Goal: Information Seeking & Learning: Learn about a topic

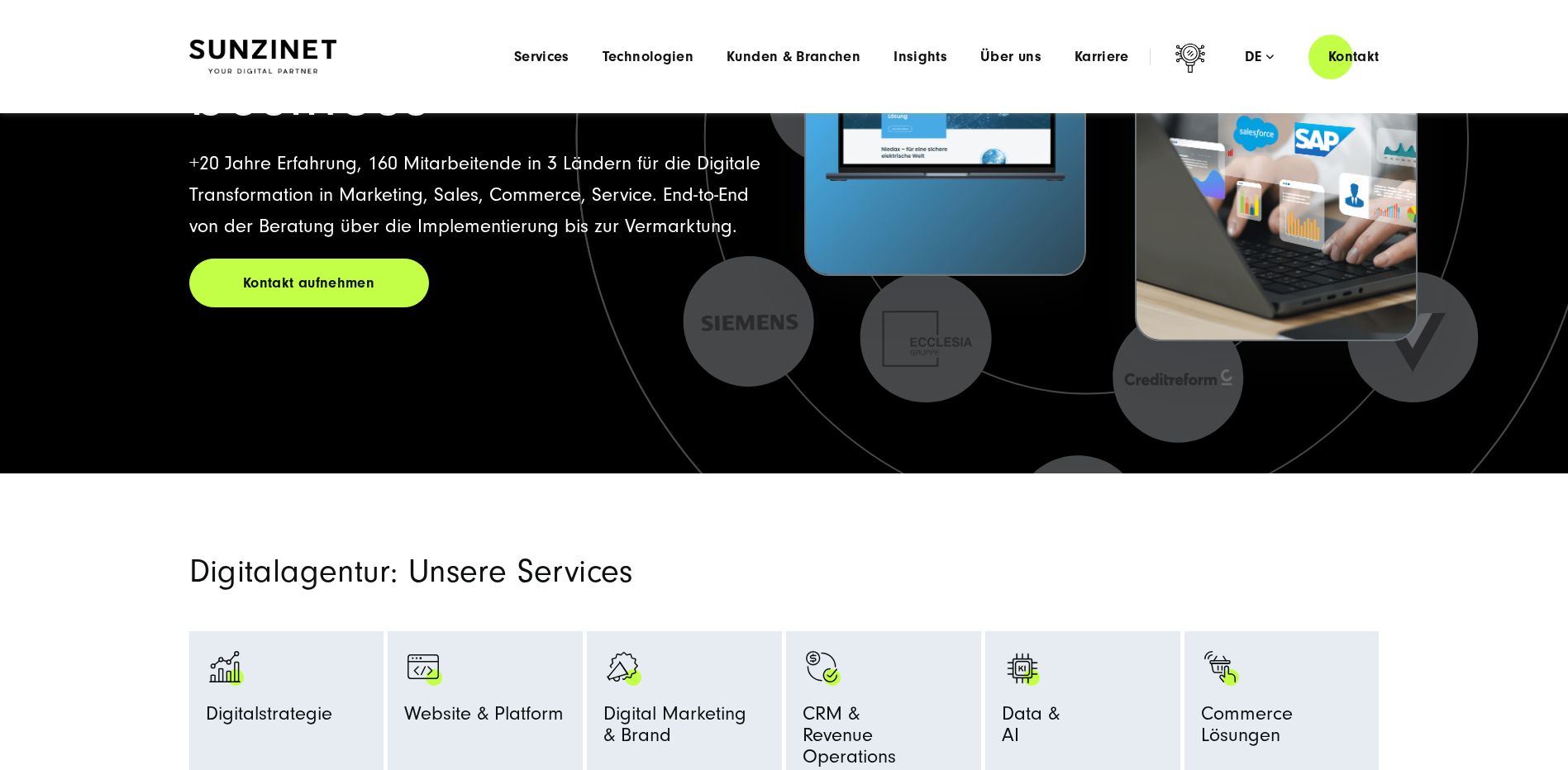
scroll to position [579, 0]
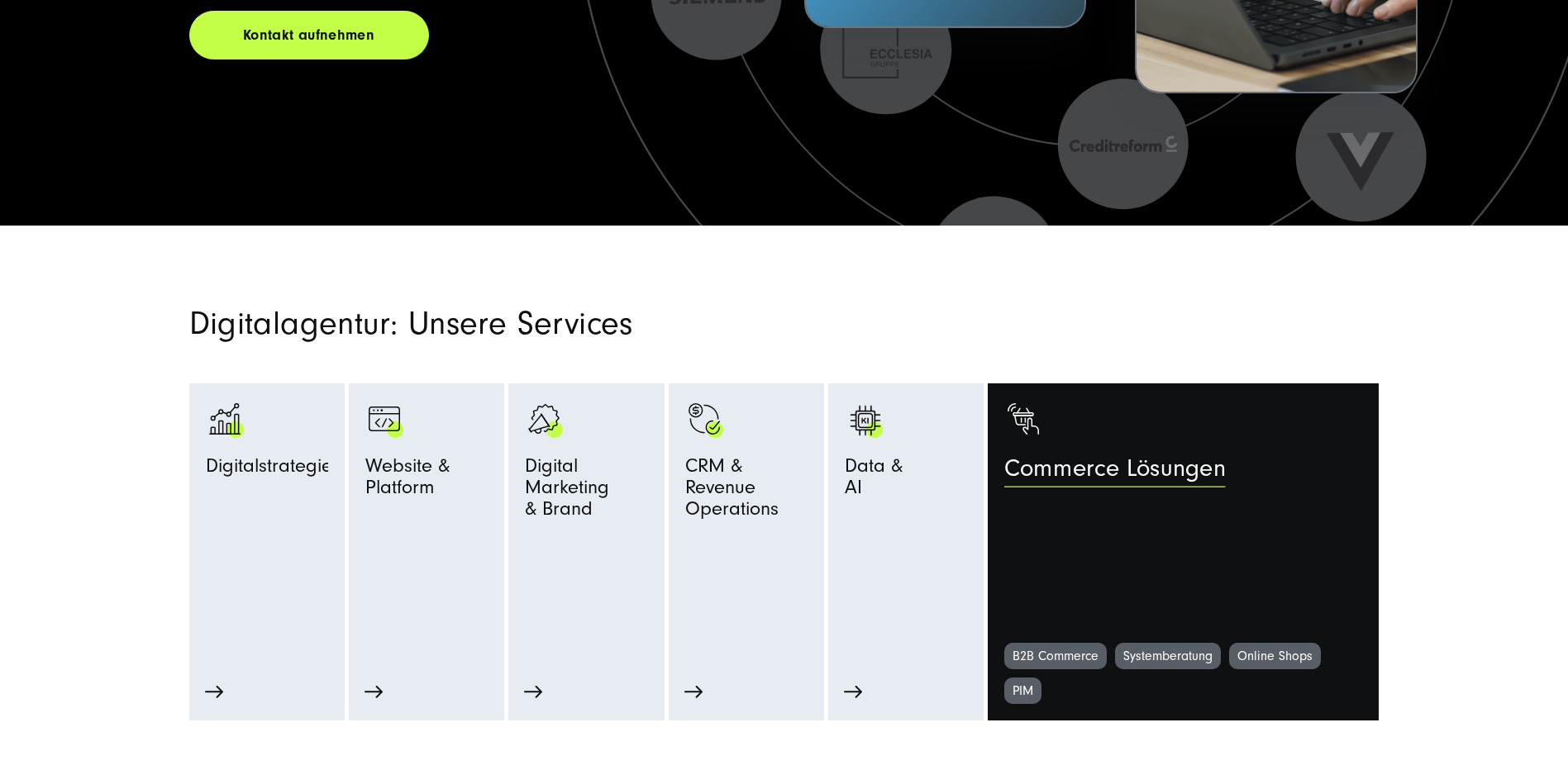
click at [1211, 509] on link "Commerce Lösungen" at bounding box center [1183, 521] width 358 height 243
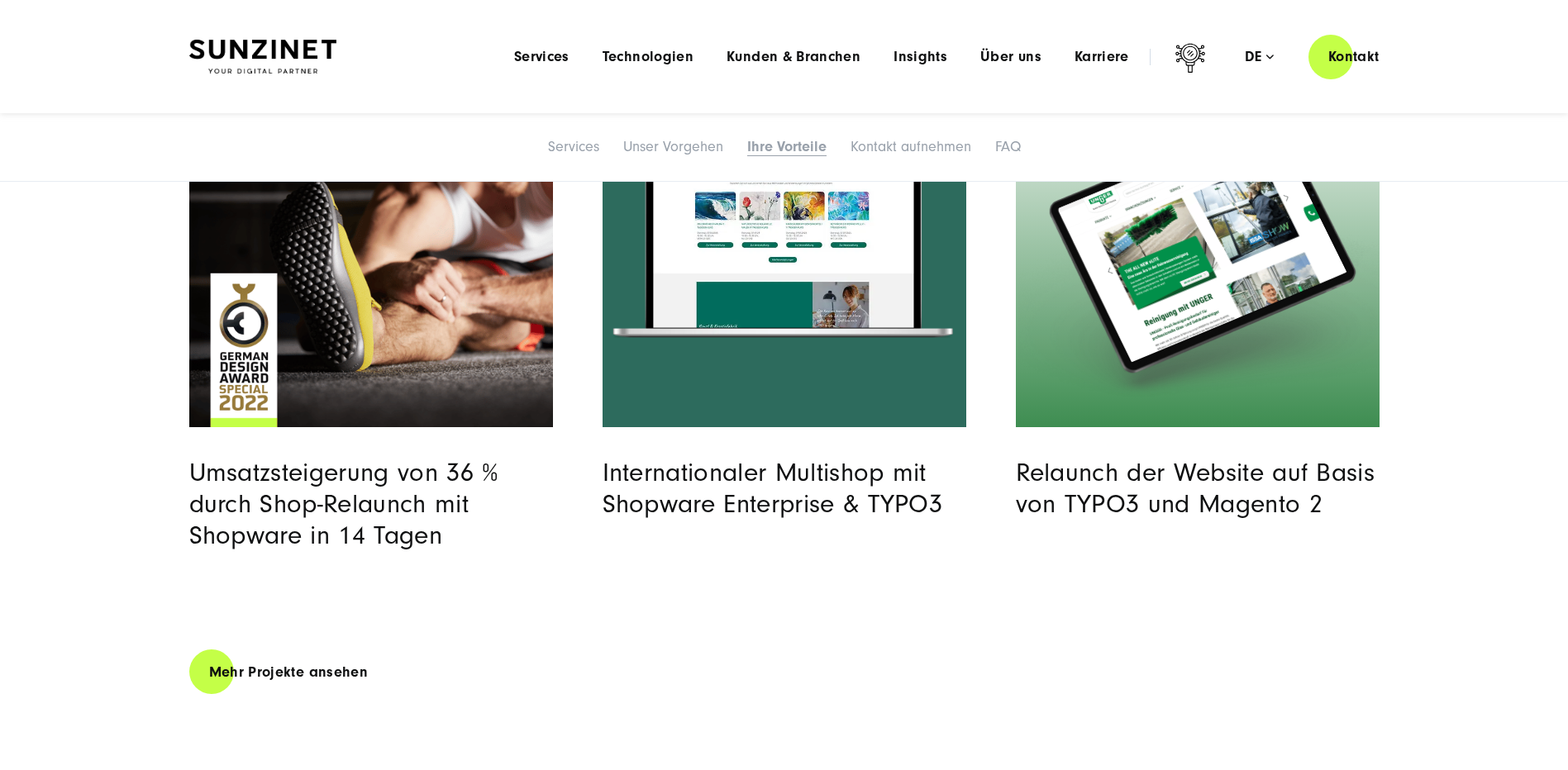
scroll to position [5014, 0]
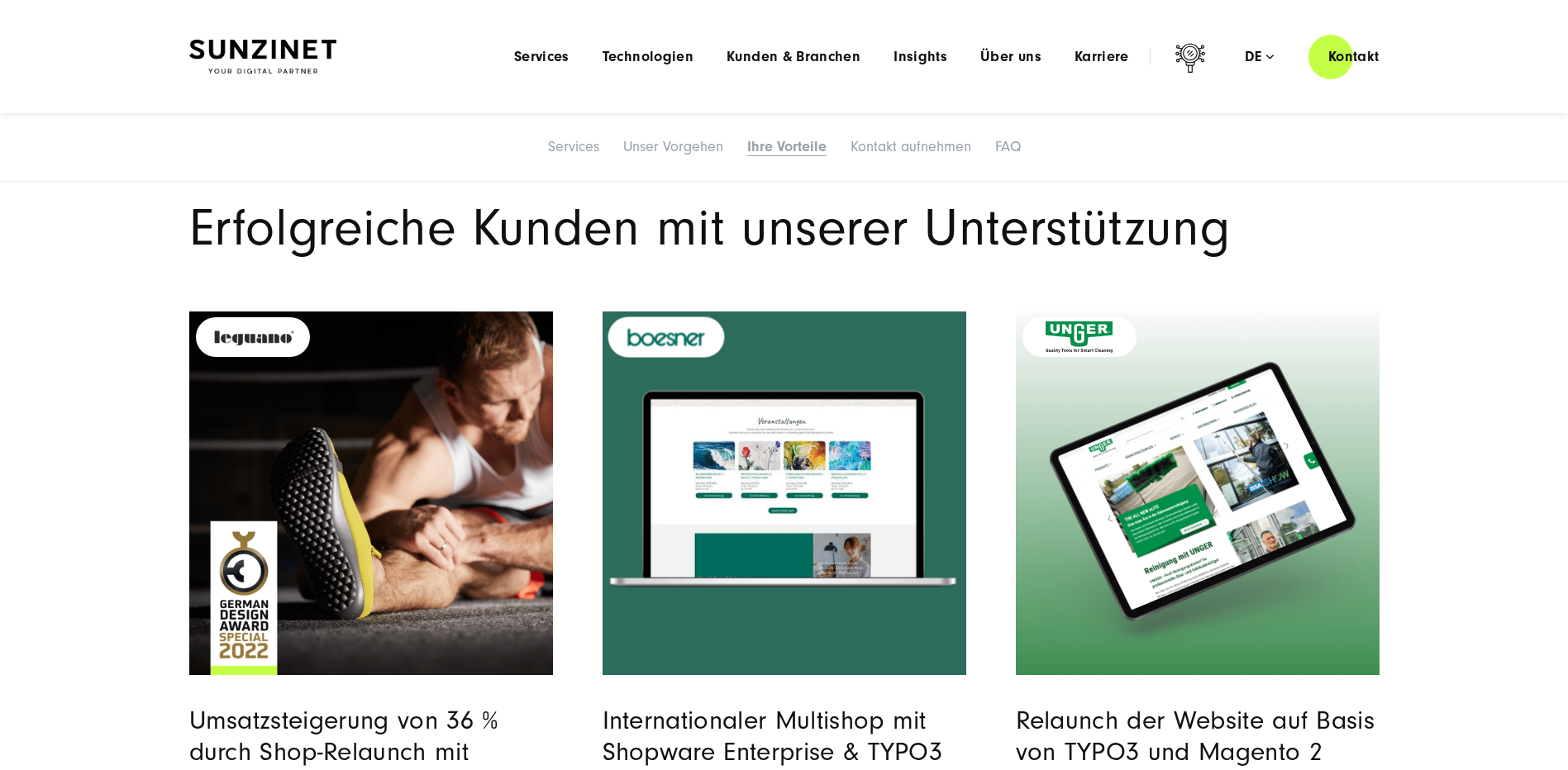
click at [780, 494] on image "Read full post: Boesner | Internationaler Multishop Relaunch | SUNZINET" at bounding box center [782, 489] width 362 height 226
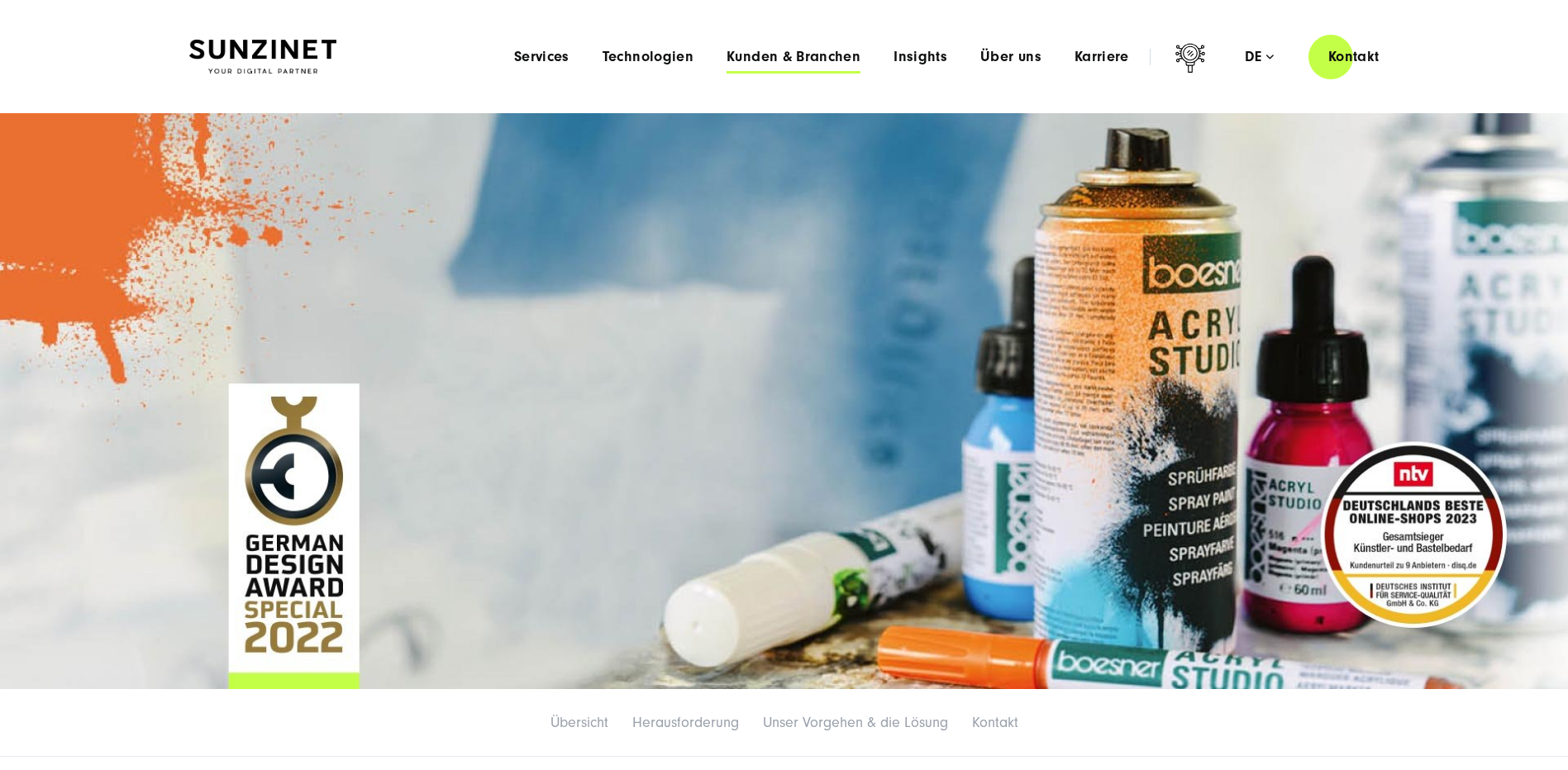
click at [790, 60] on span "Kunden & Branchen" at bounding box center [794, 56] width 134 height 16
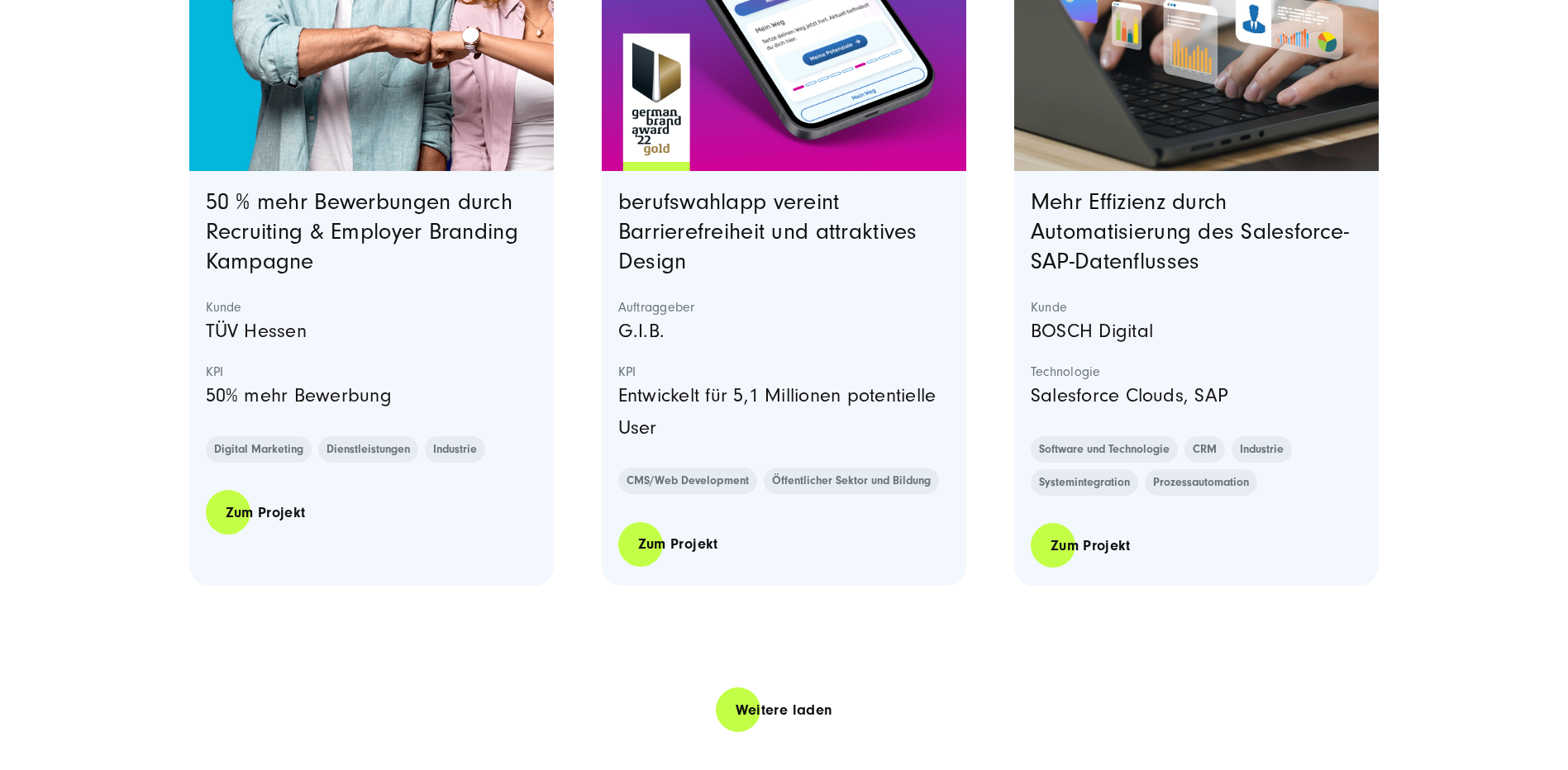
scroll to position [3554, 0]
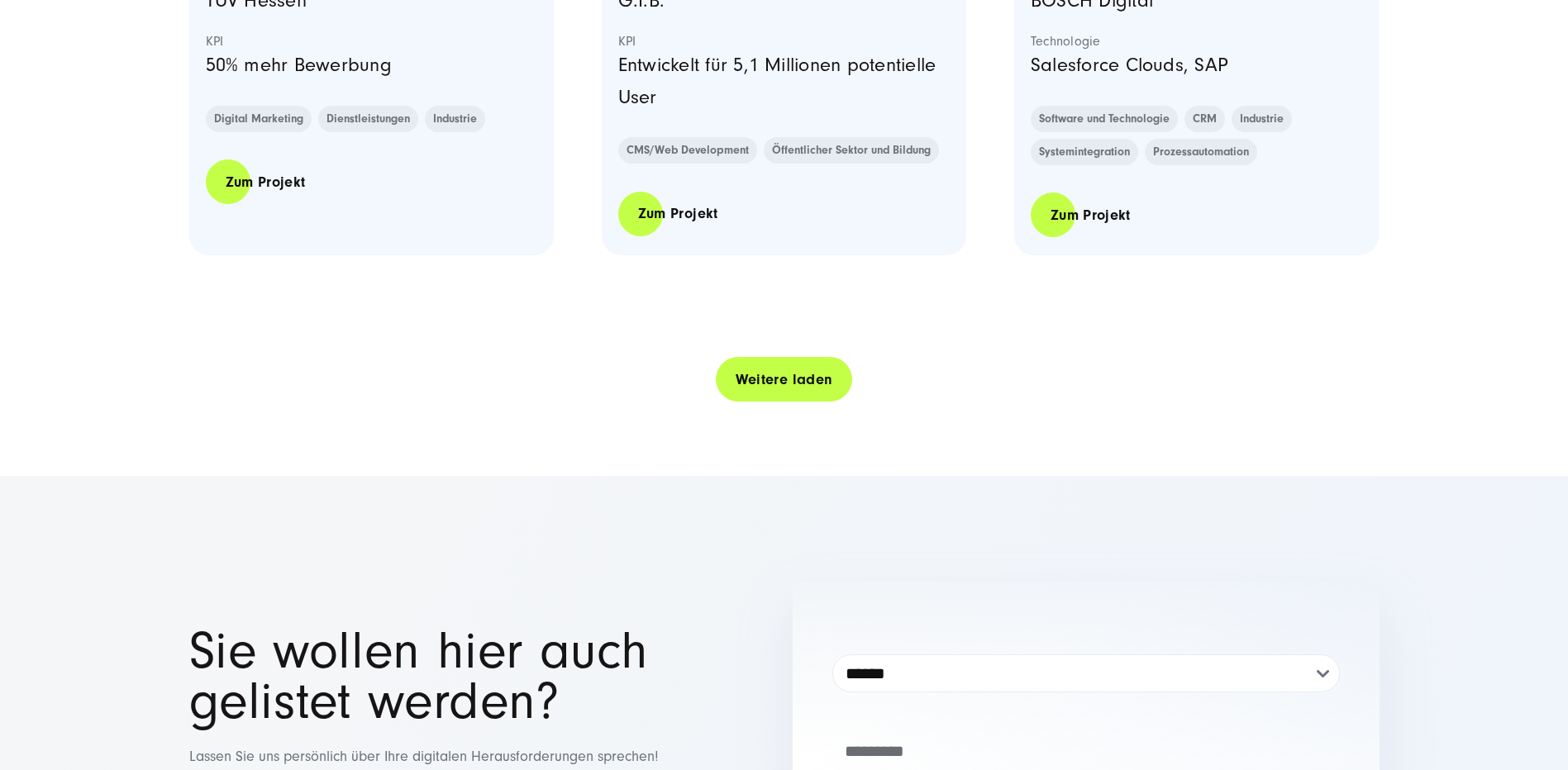
click at [746, 383] on link "Weitere laden" at bounding box center [784, 379] width 137 height 48
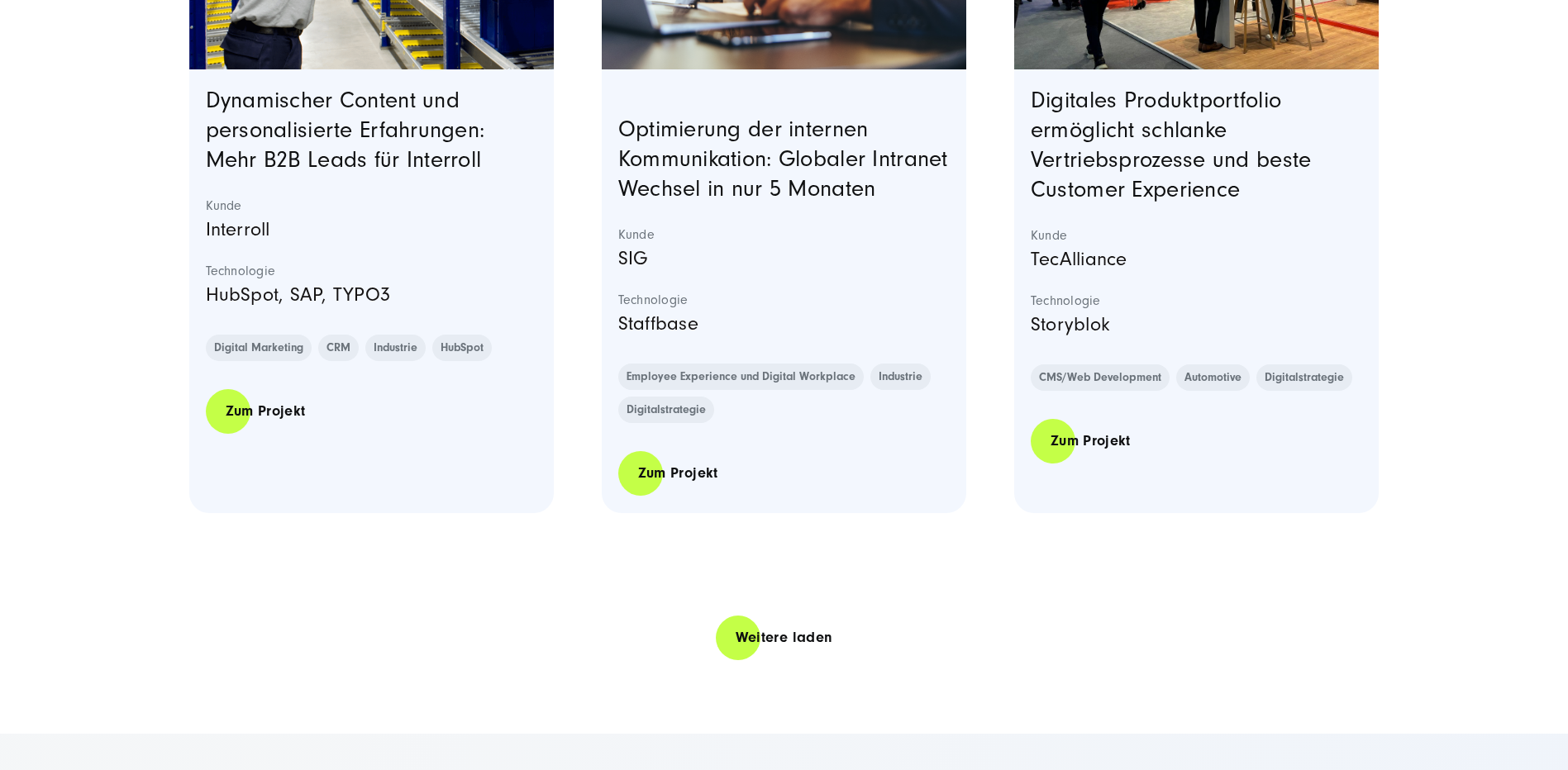
scroll to position [6943, 0]
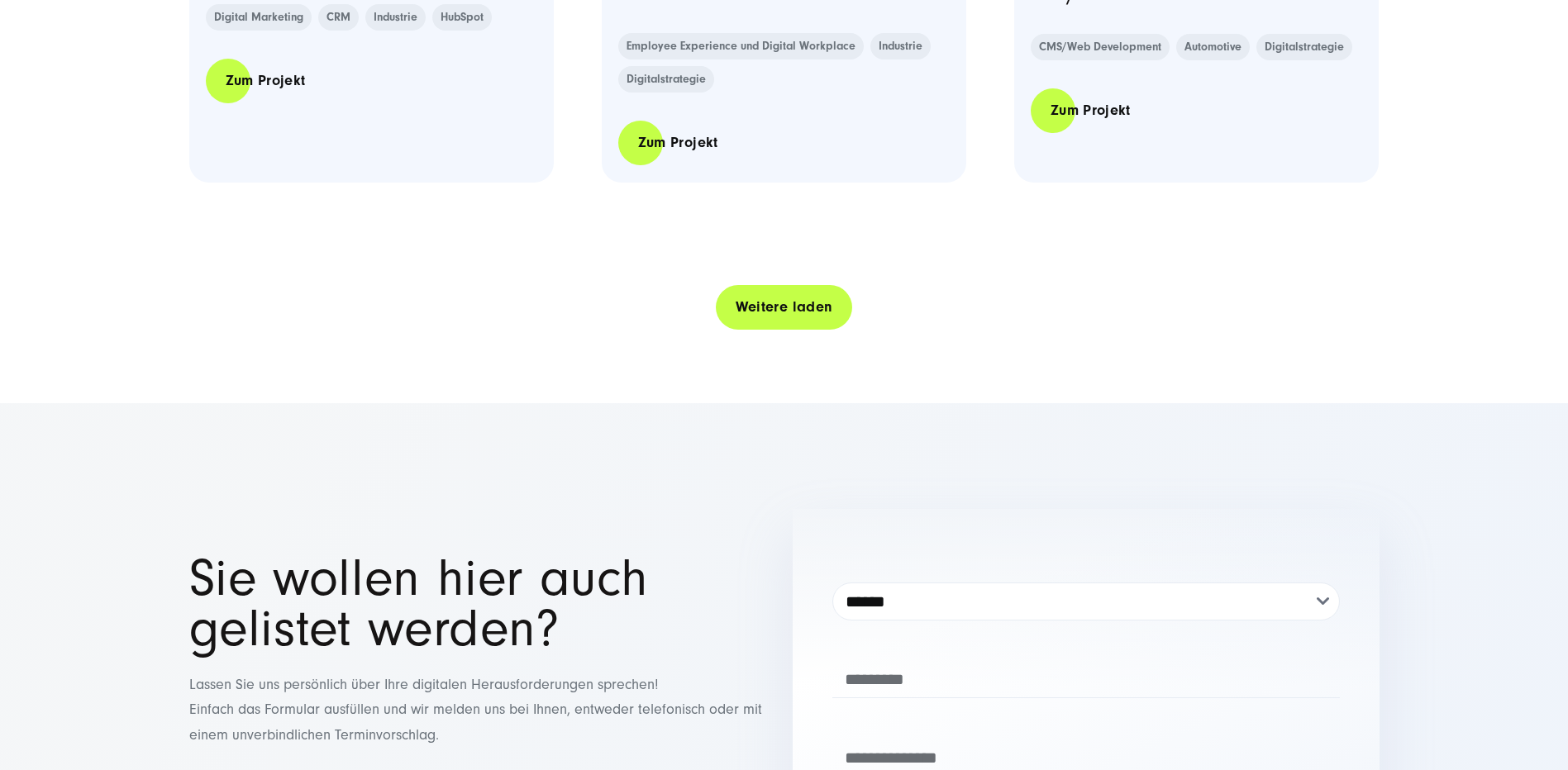
click at [747, 331] on link "Weitere laden" at bounding box center [784, 307] width 137 height 48
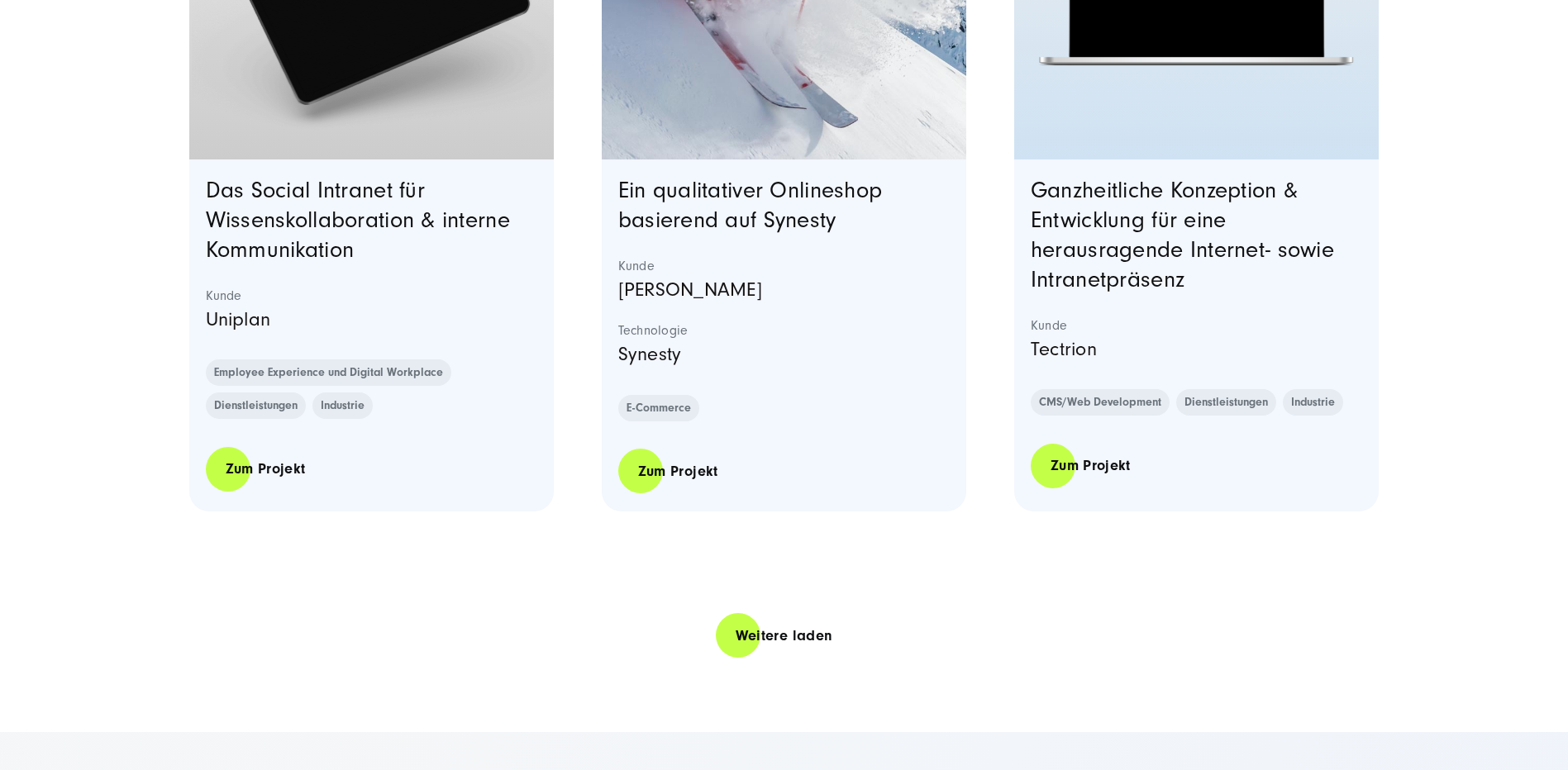
scroll to position [10167, 0]
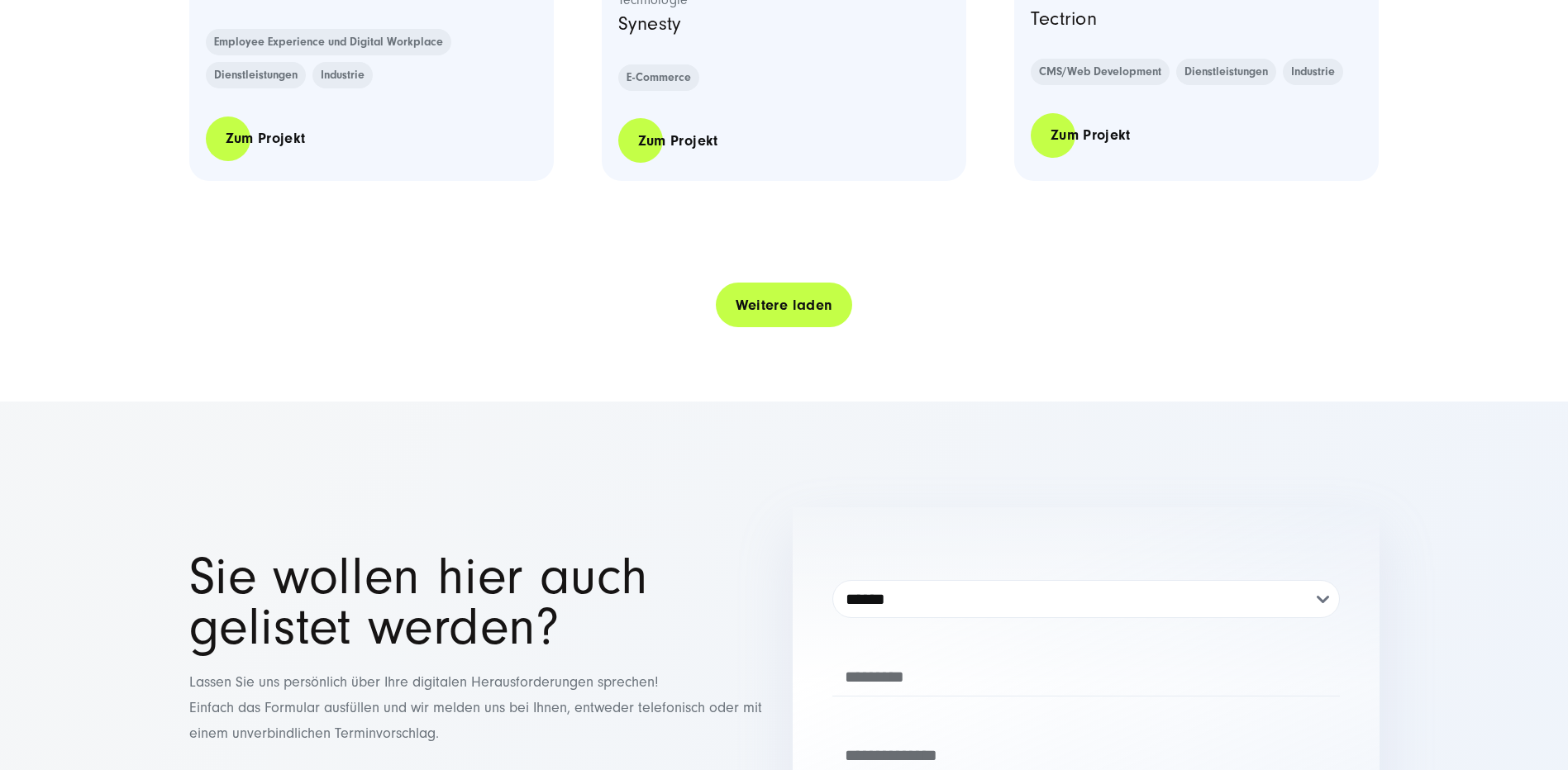
click at [742, 329] on link "Weitere laden" at bounding box center [784, 305] width 137 height 48
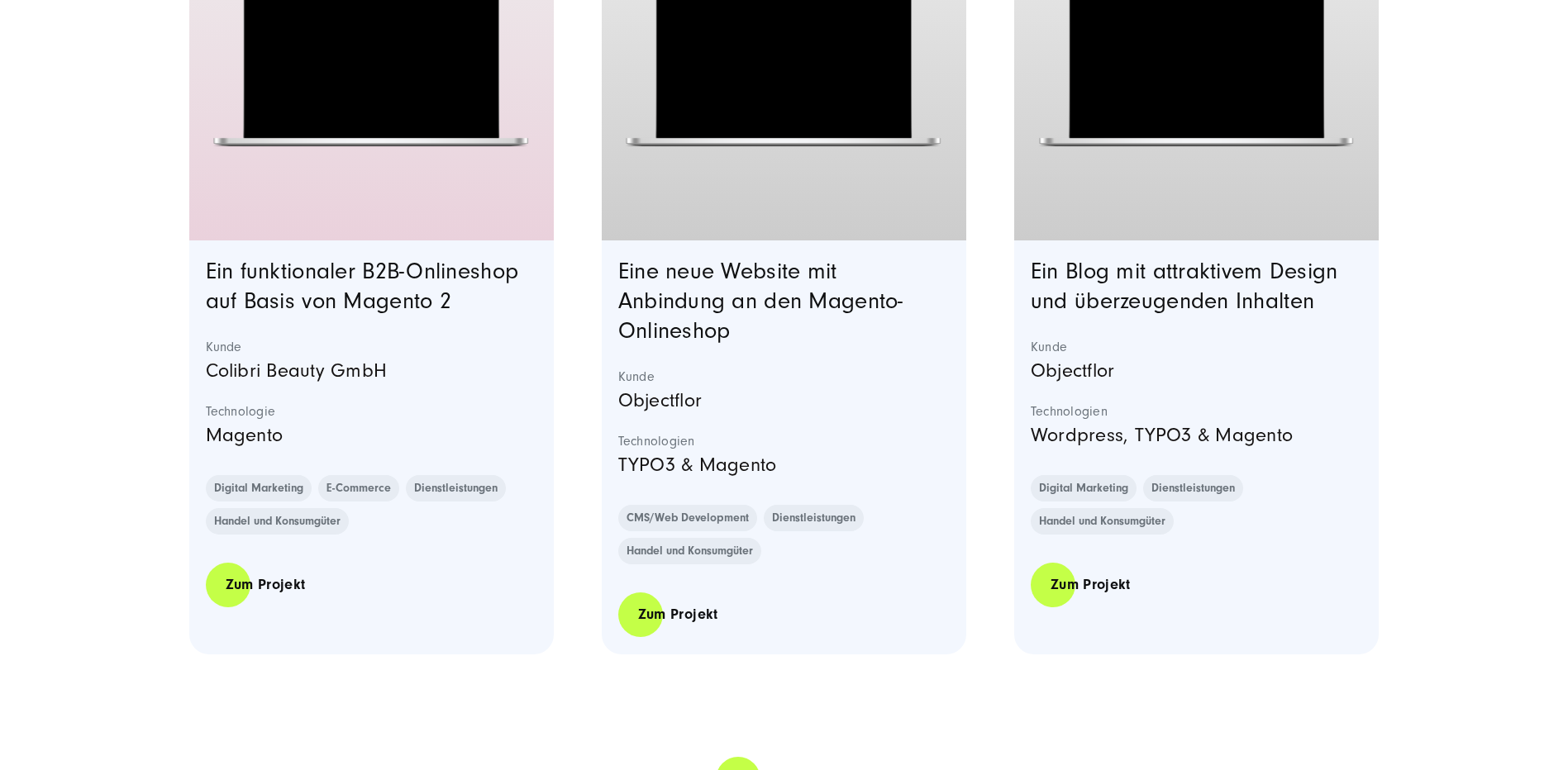
scroll to position [13391, 0]
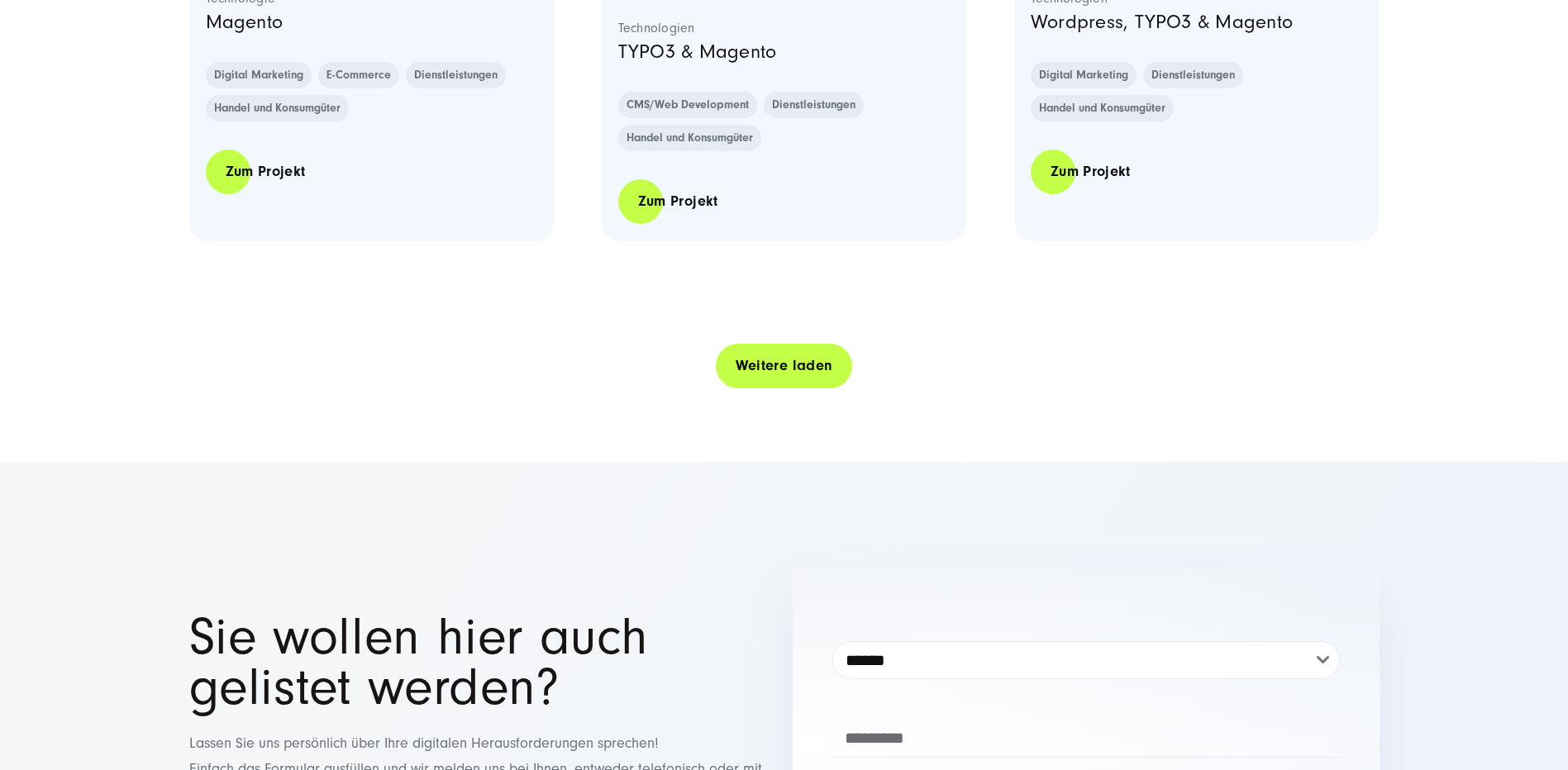
click at [746, 389] on link "Weitere laden" at bounding box center [784, 366] width 137 height 48
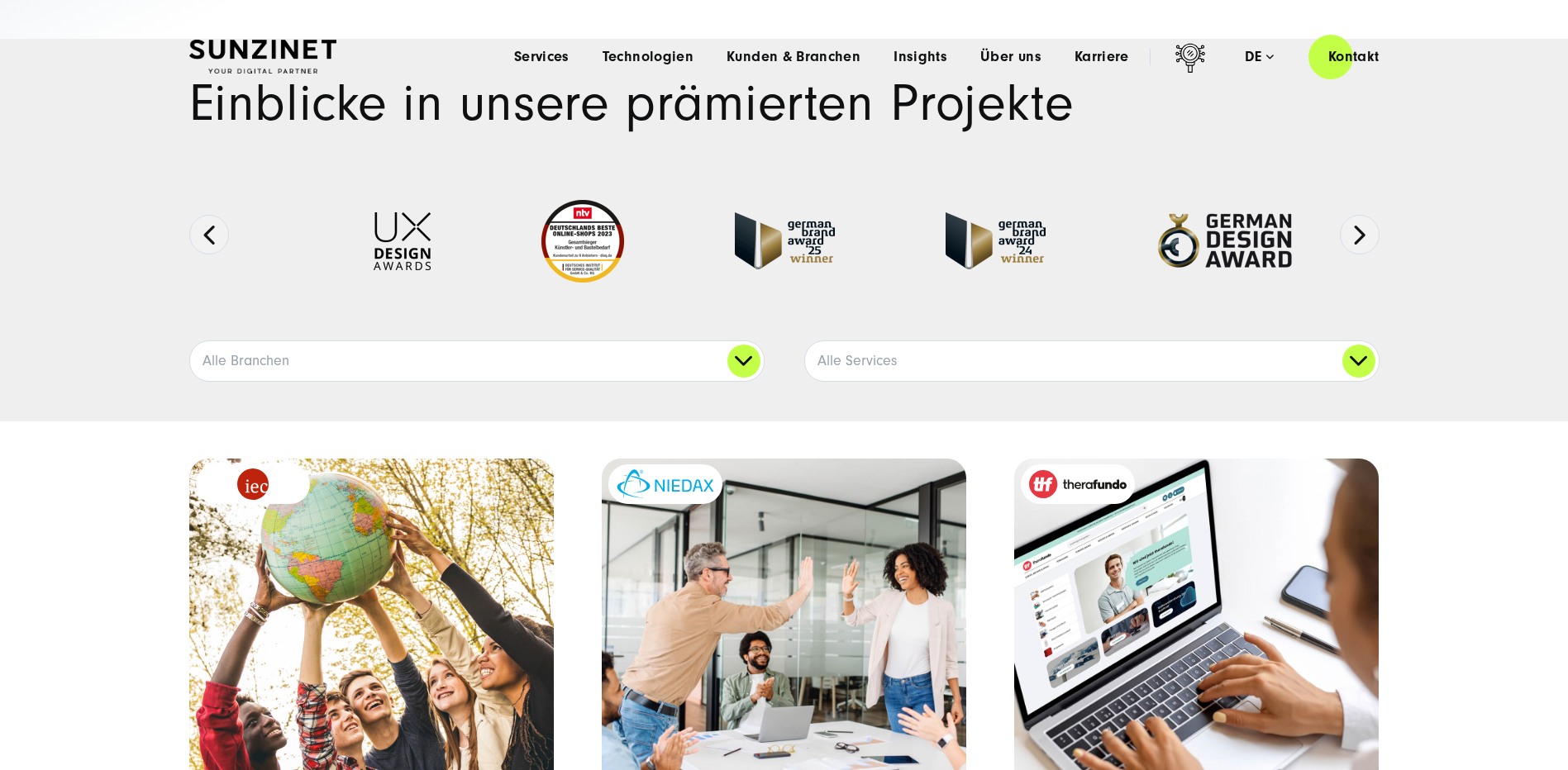
scroll to position [0, 0]
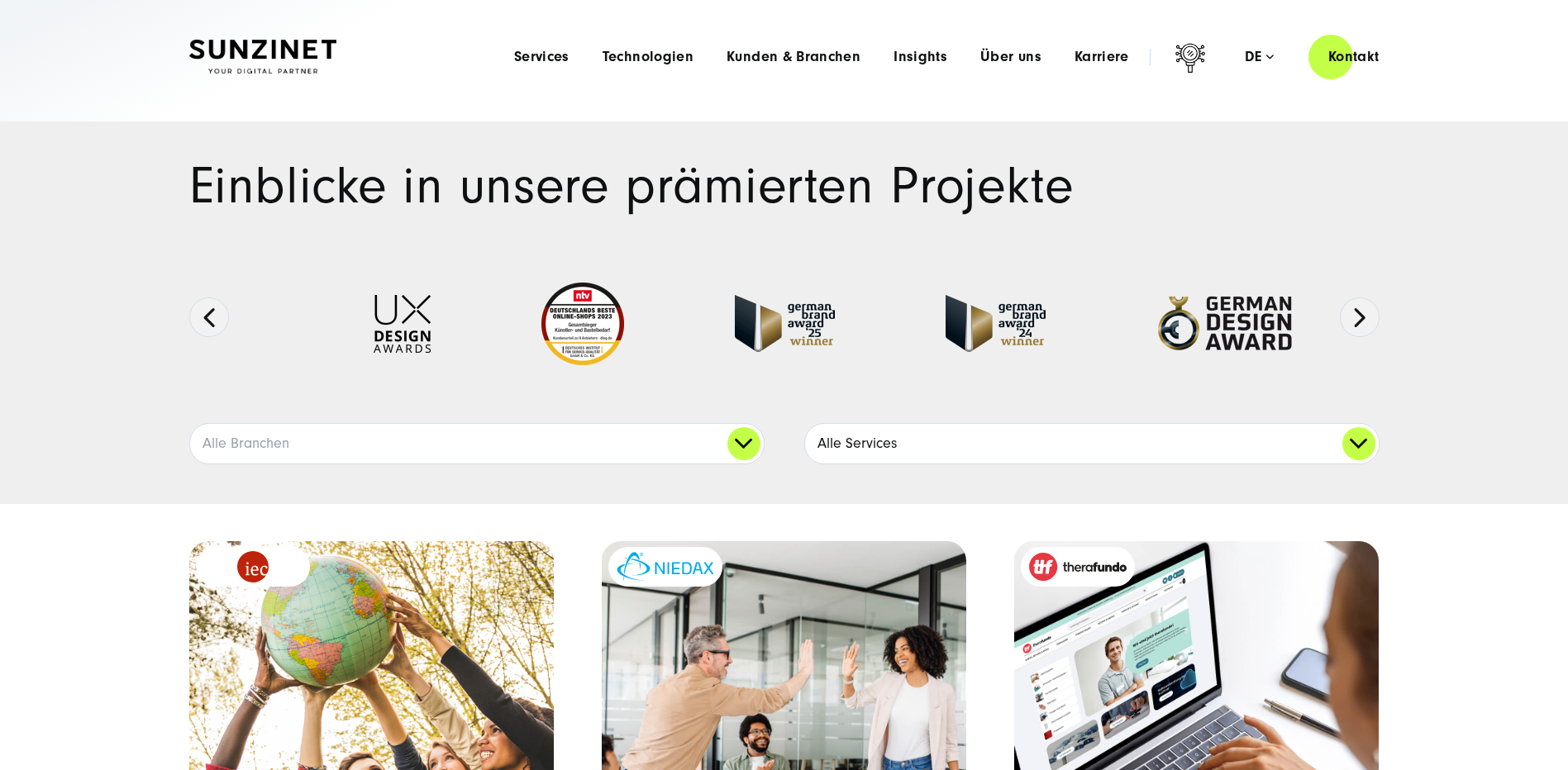
click at [1357, 440] on link "Alle Services" at bounding box center [1093, 444] width 574 height 40
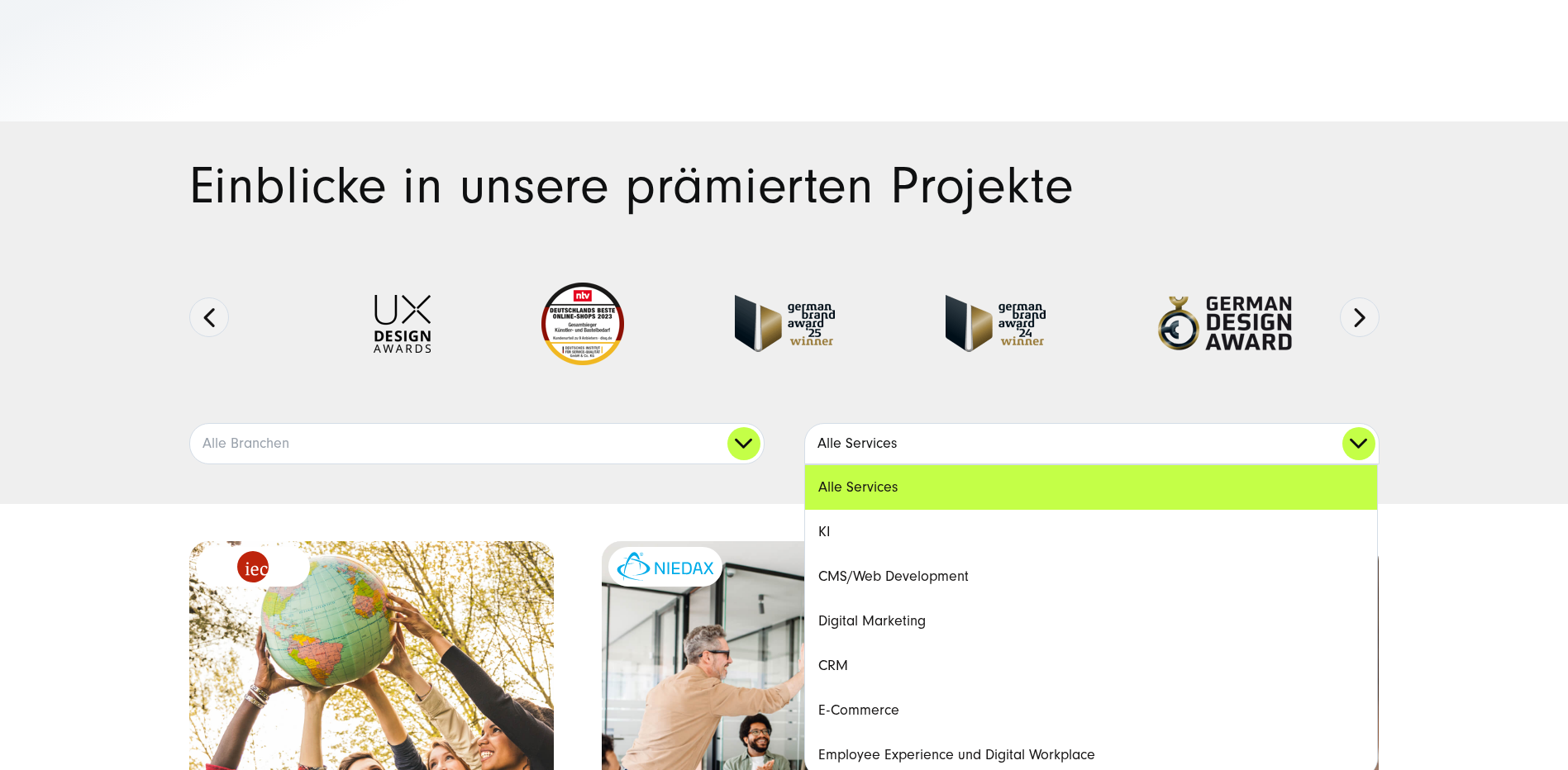
scroll to position [83, 0]
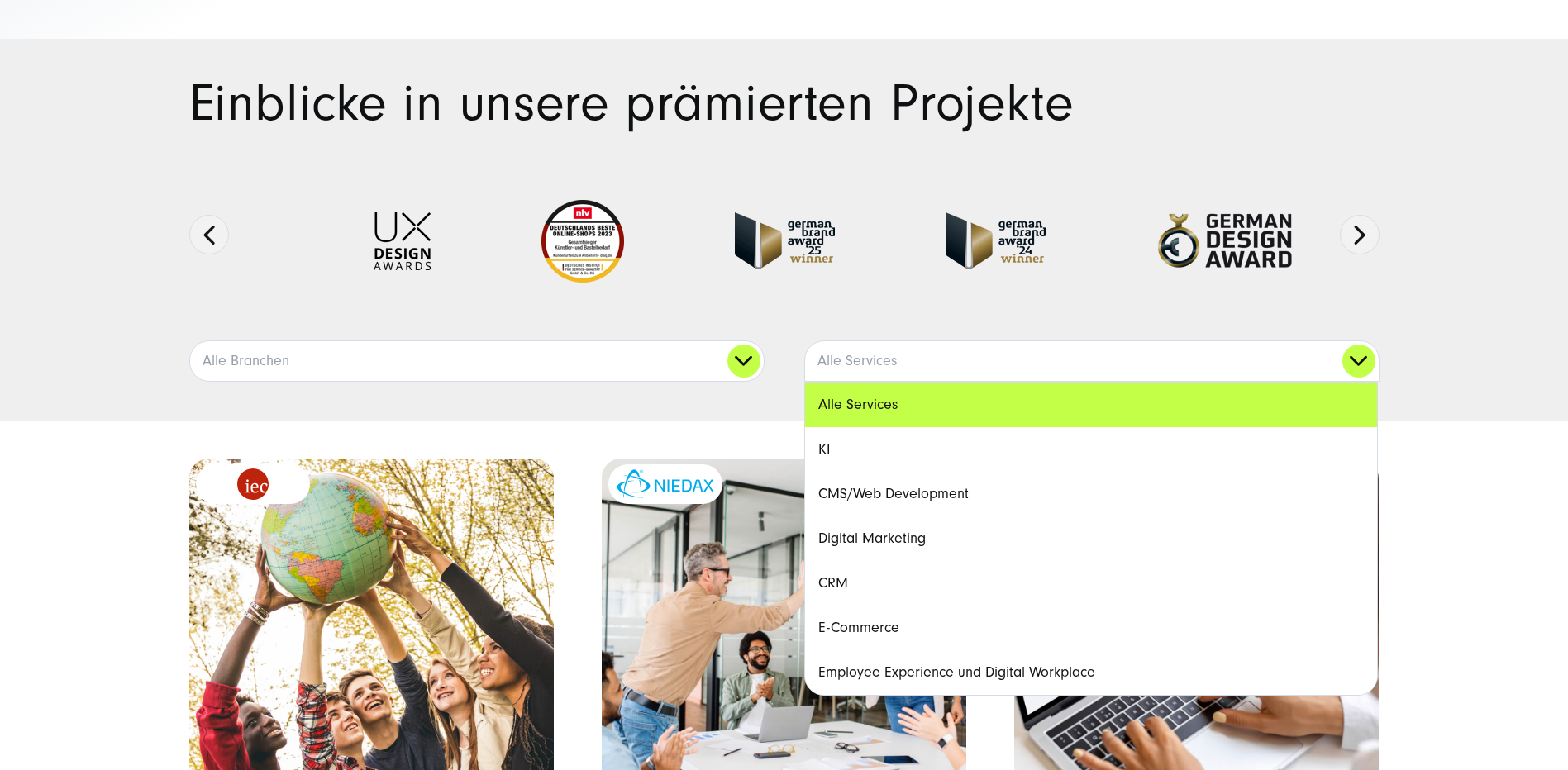
click at [878, 630] on link "E-Commerce" at bounding box center [1092, 628] width 572 height 45
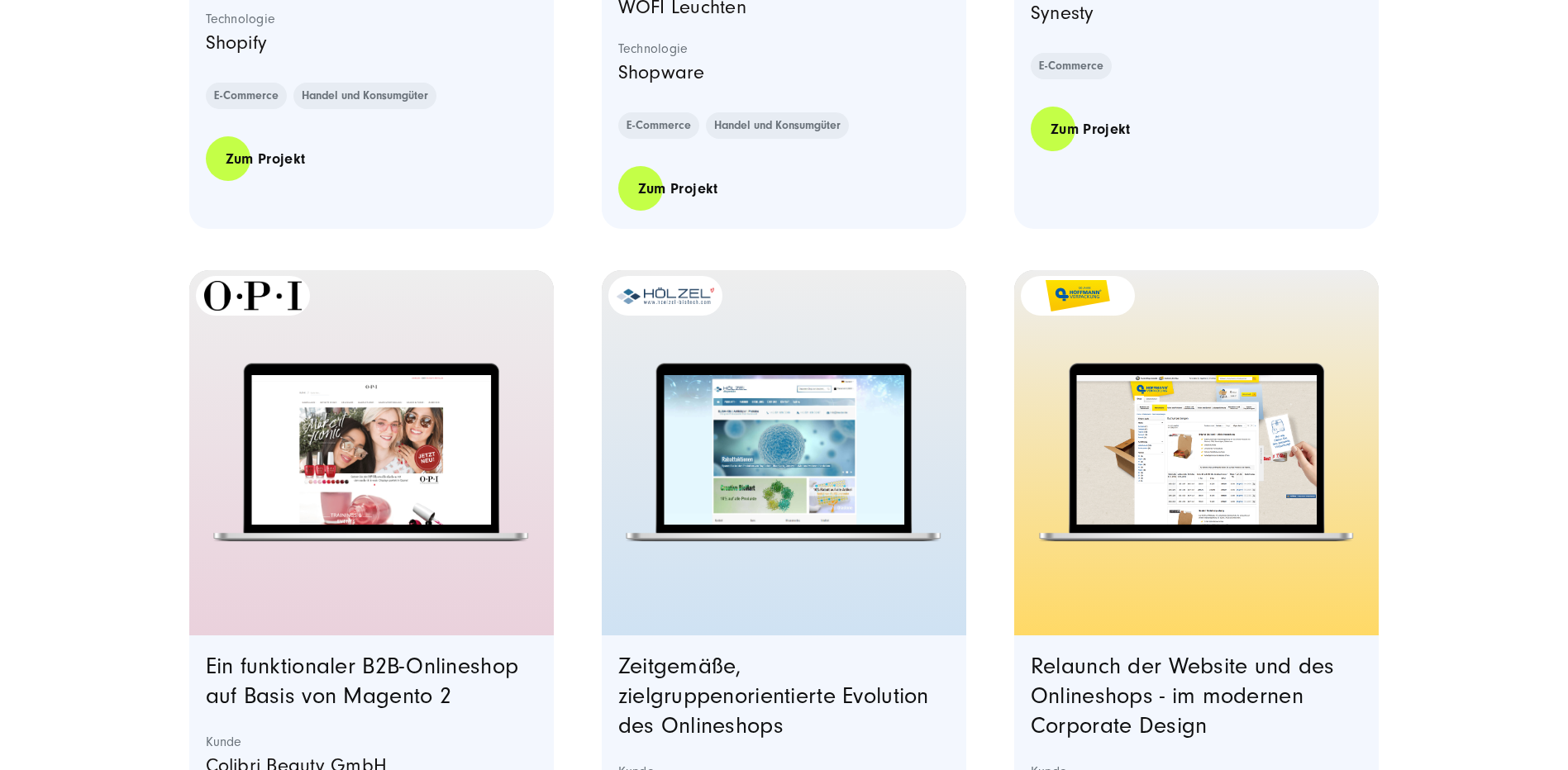
scroll to position [2893, 0]
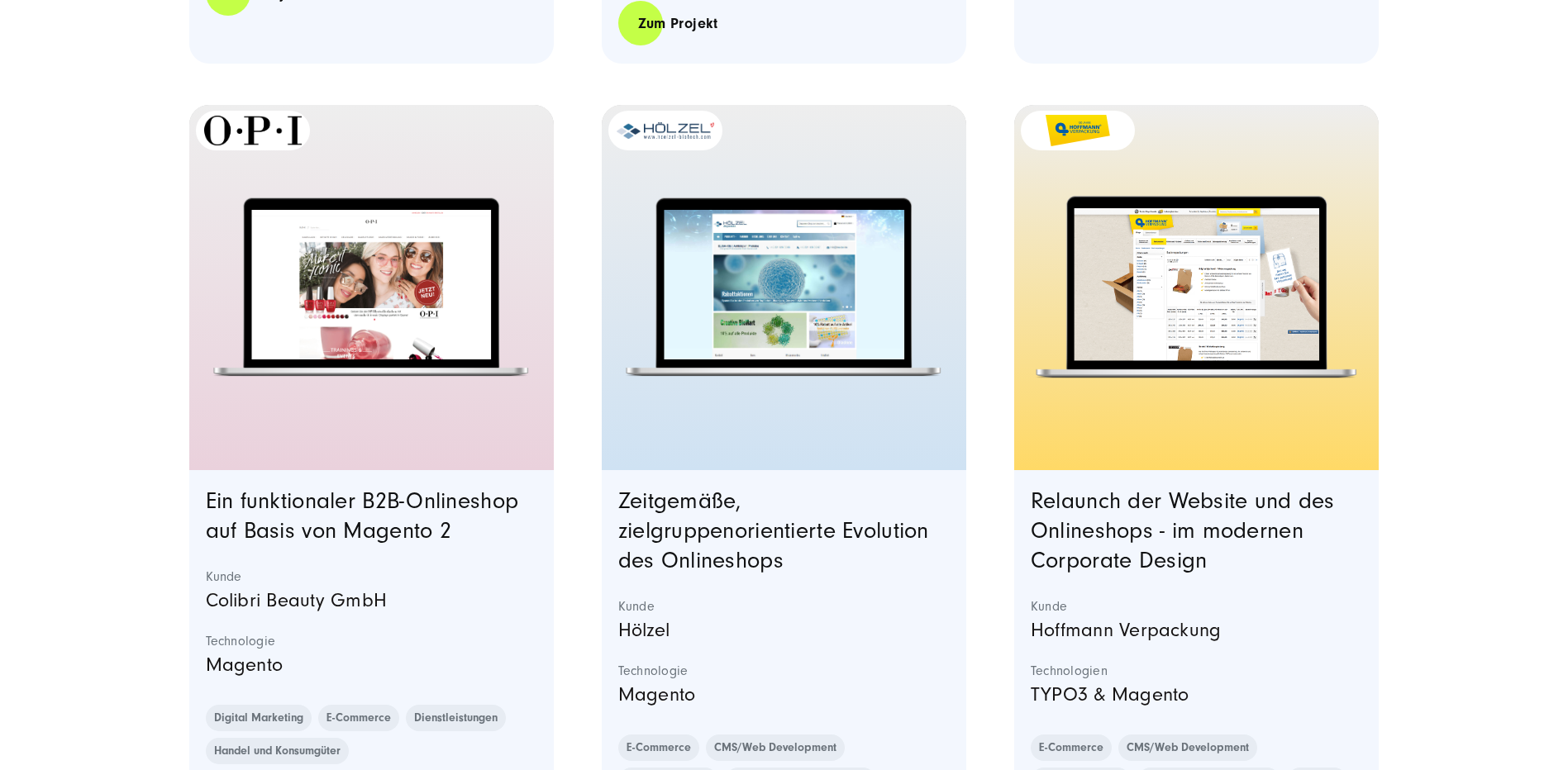
click at [1167, 315] on img "Featured image: - Read full post: Hoffmann Verpackung | Website Relaunch | SUNZ…" at bounding box center [1196, 284] width 245 height 153
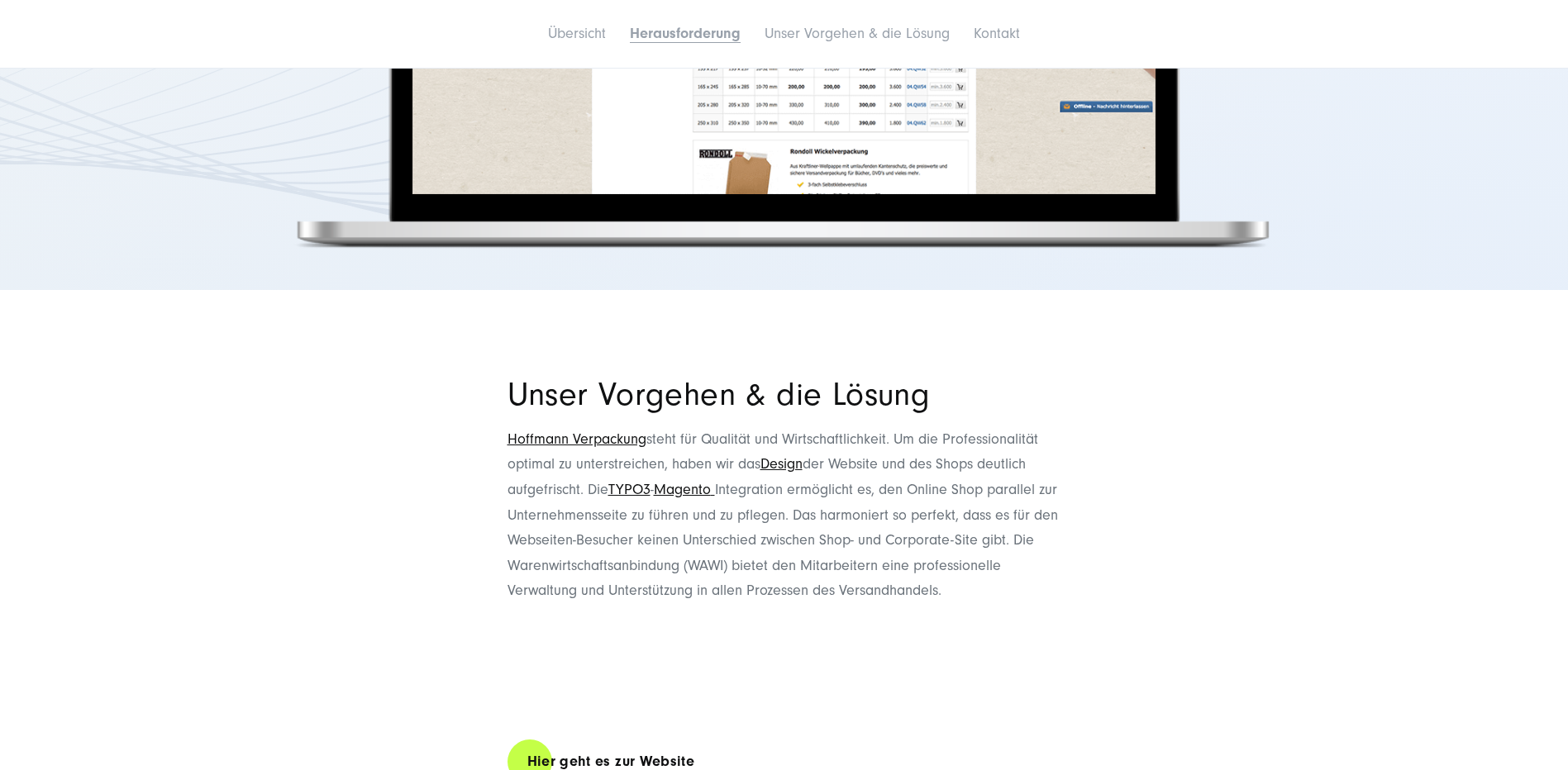
scroll to position [2479, 0]
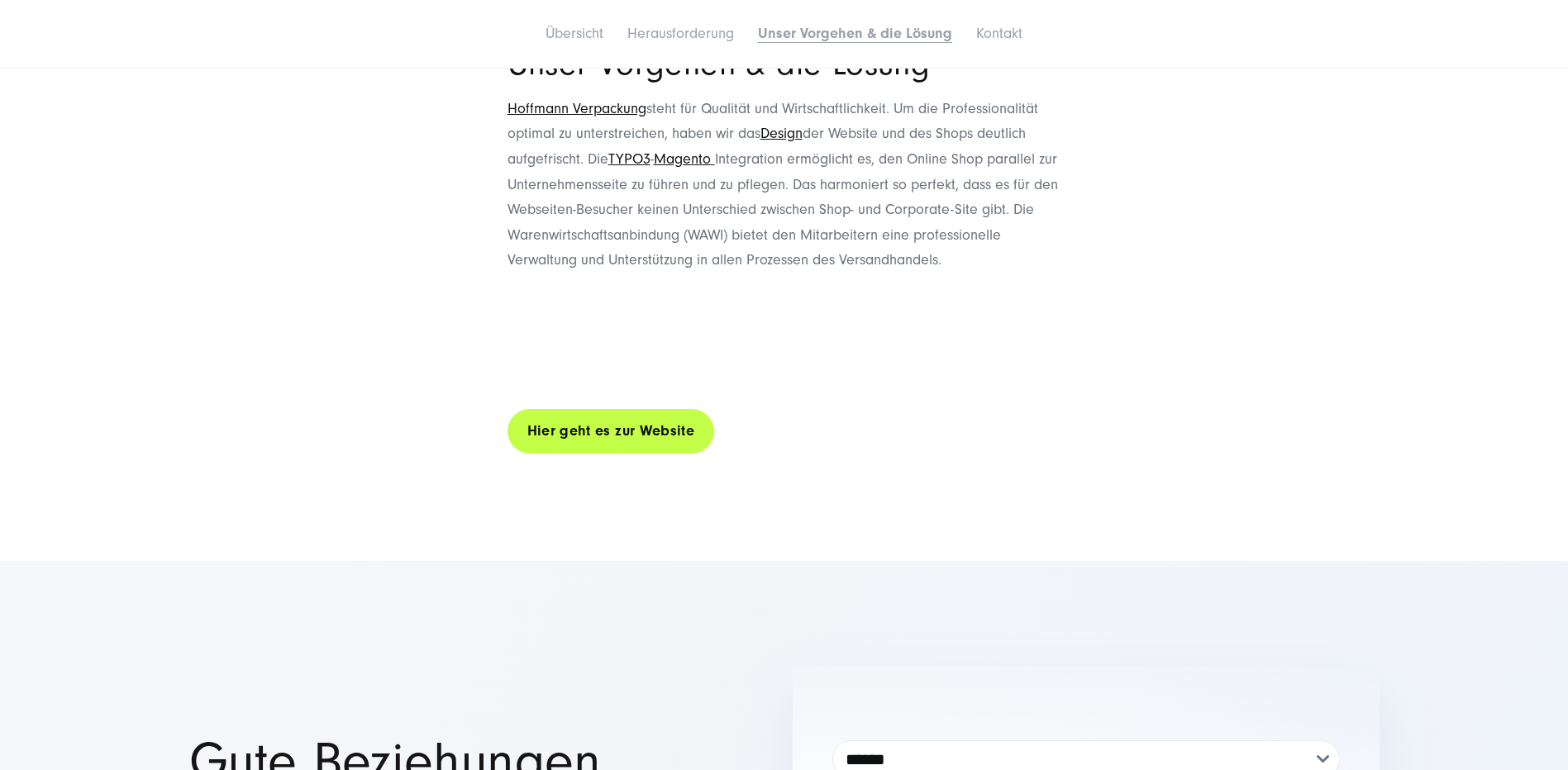
click at [607, 408] on link "Hier geht es zur Website" at bounding box center [611, 431] width 207 height 48
